Goal: Transaction & Acquisition: Register for event/course

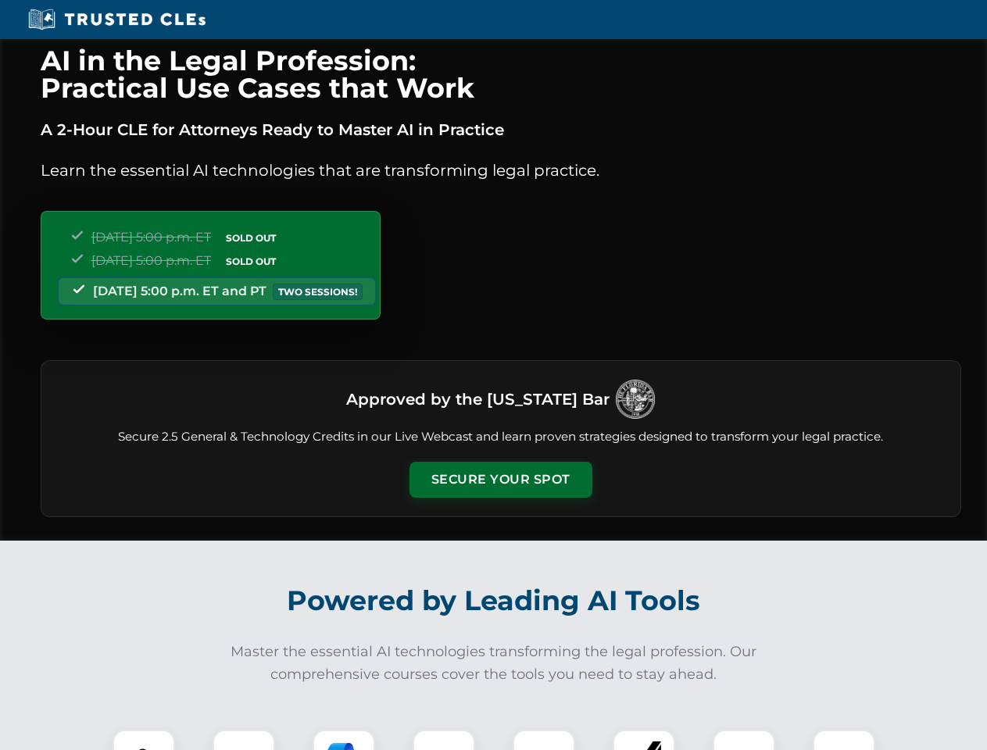
click at [500, 480] on button "Secure Your Spot" at bounding box center [501, 480] width 183 height 36
click at [144, 740] on img at bounding box center [143, 761] width 45 height 45
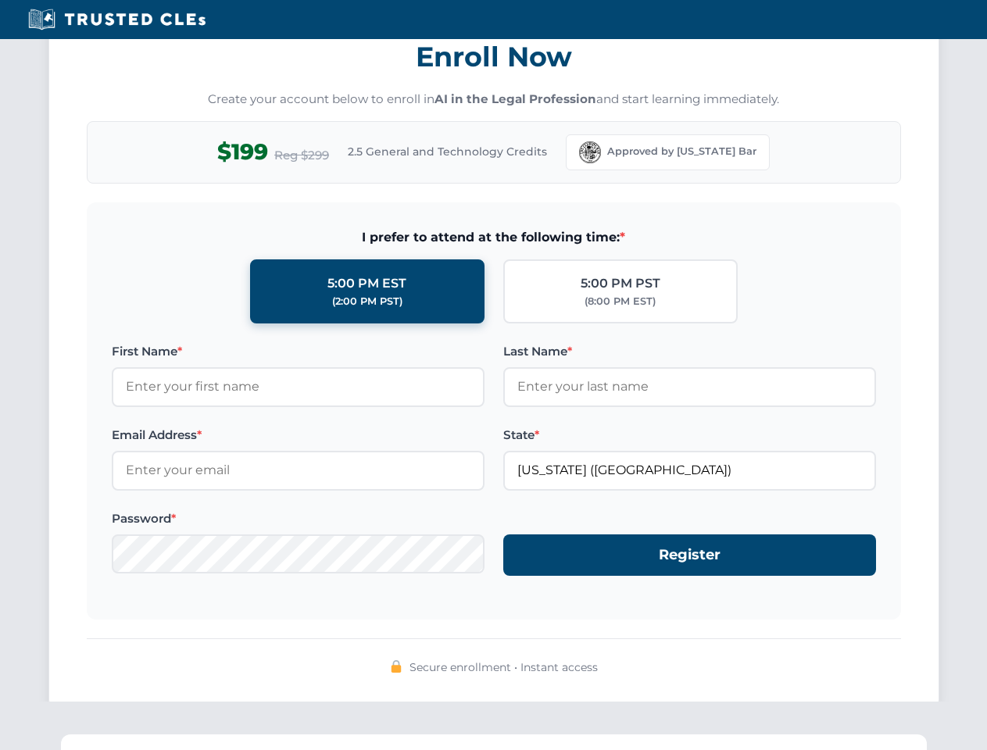
scroll to position [1534, 0]
